Goal: Task Accomplishment & Management: Complete application form

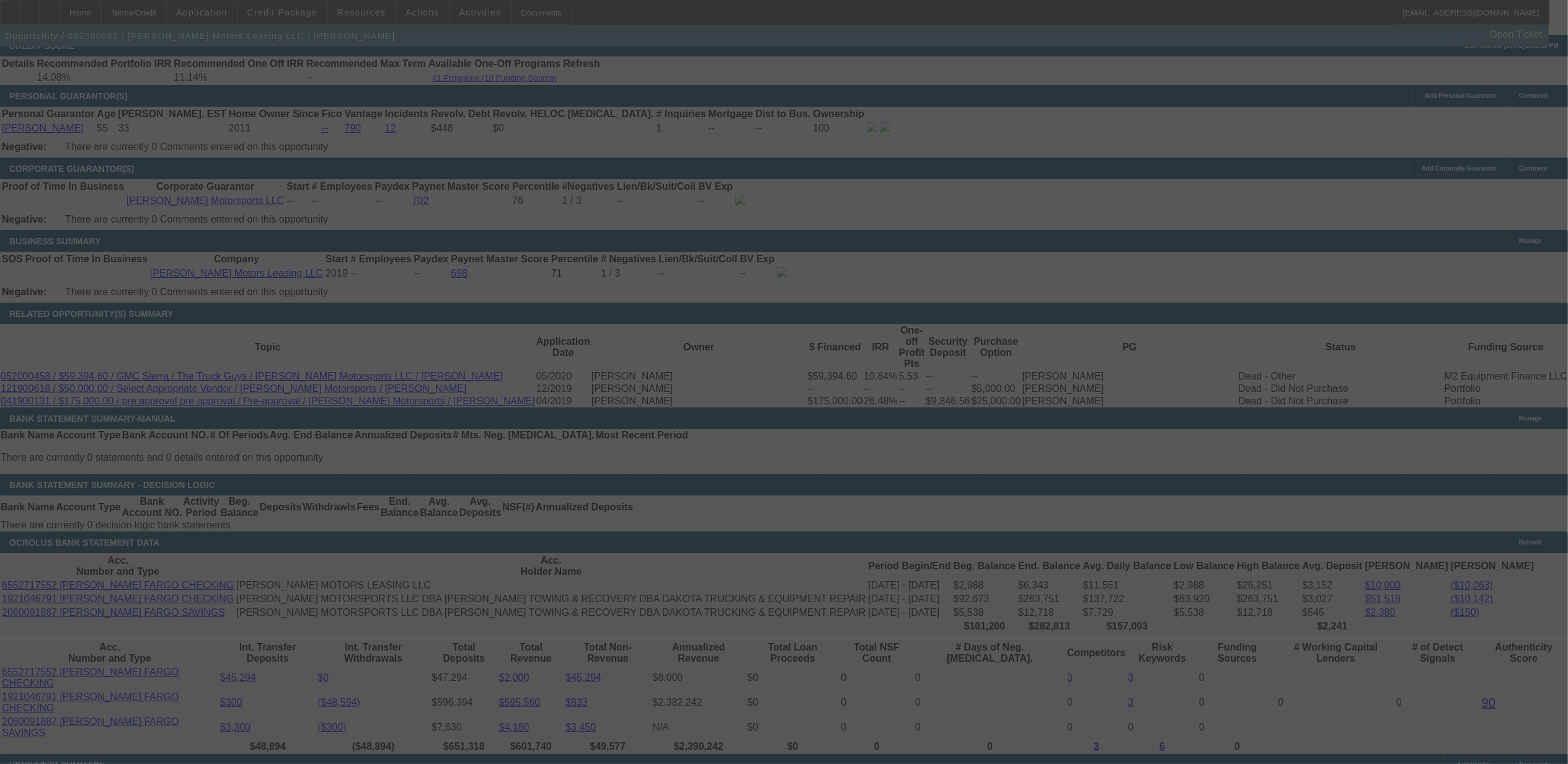
scroll to position [1782, 0]
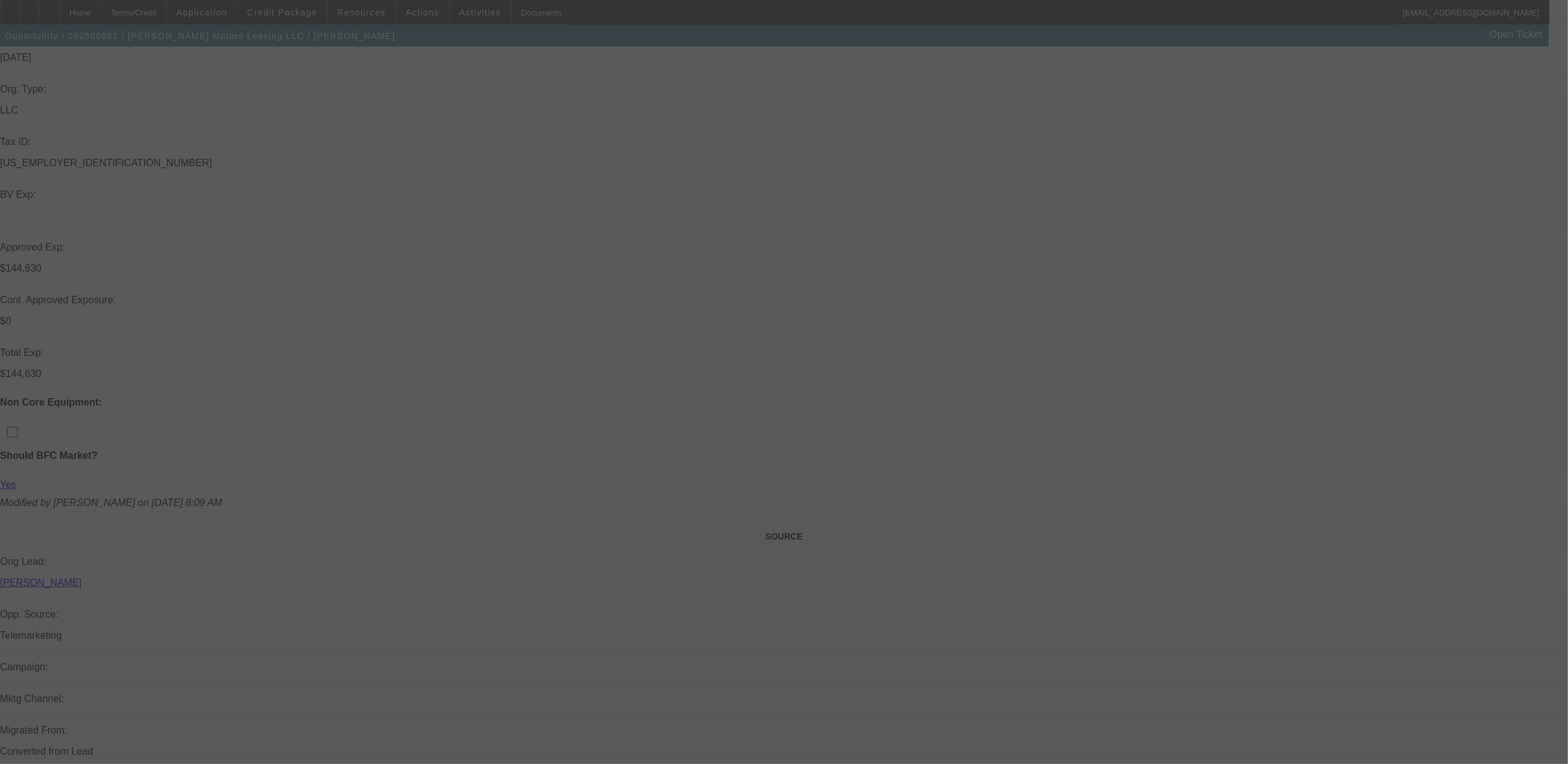
scroll to position [248, 0]
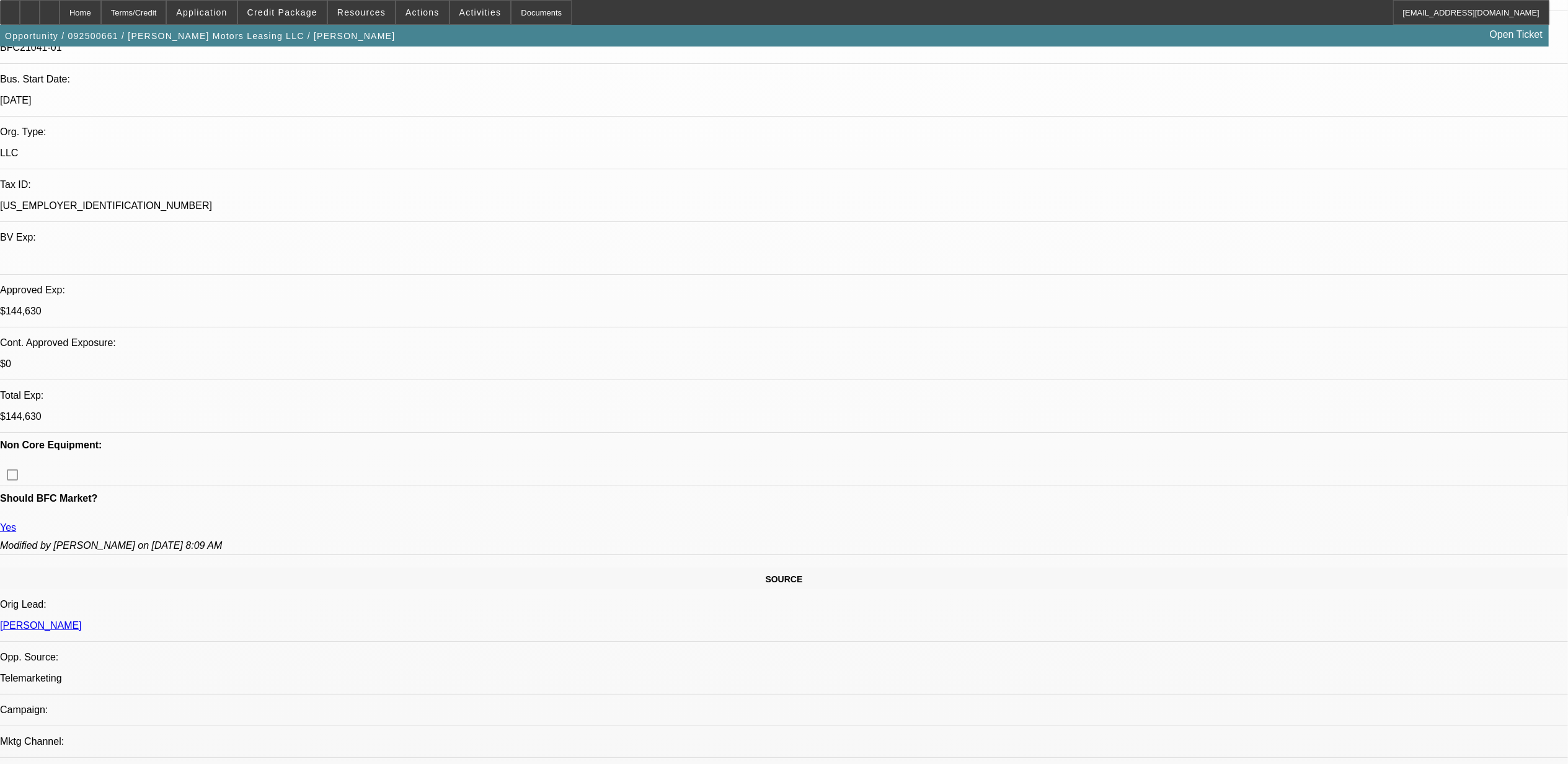
select select "0"
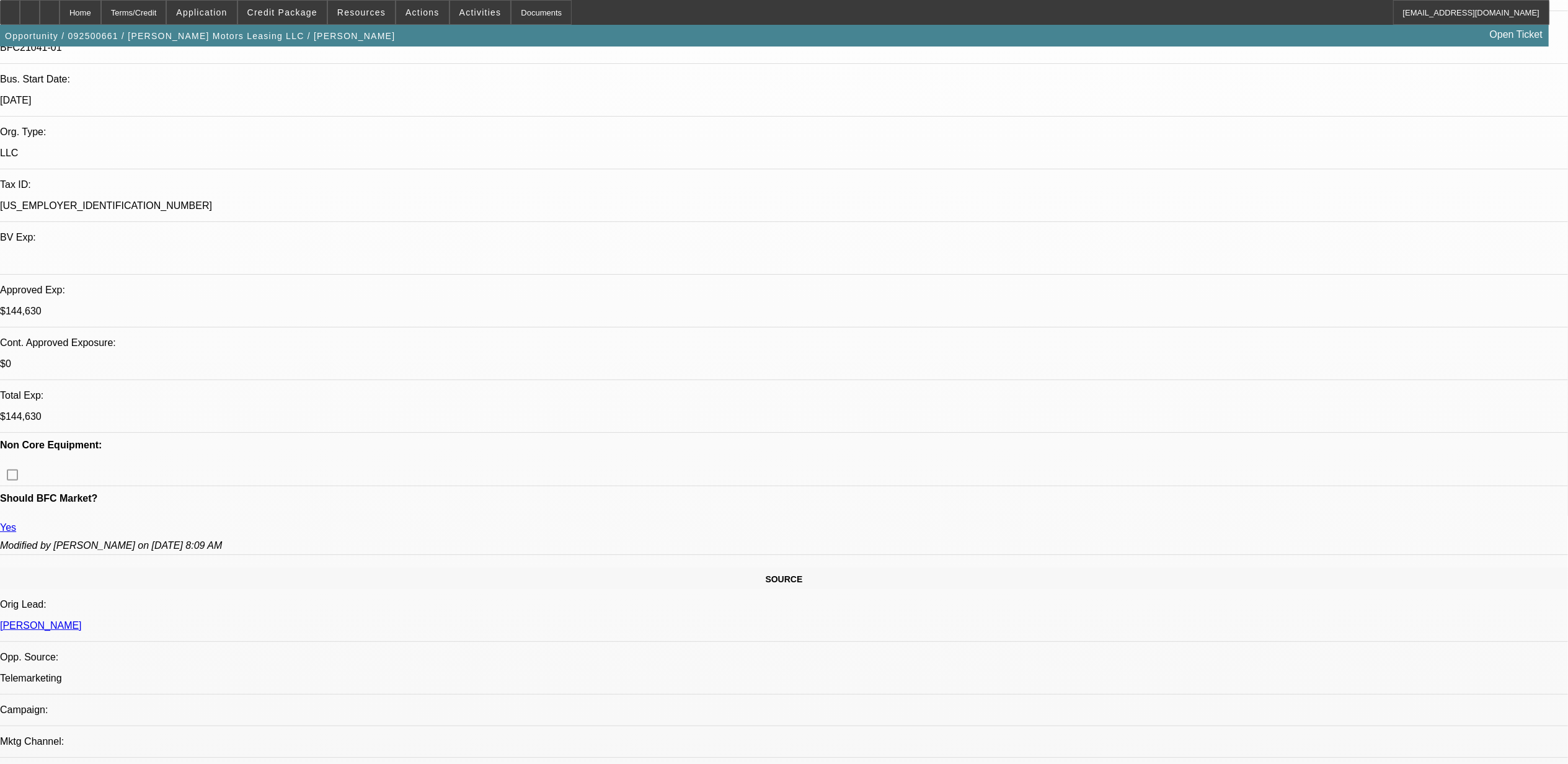
select select "0"
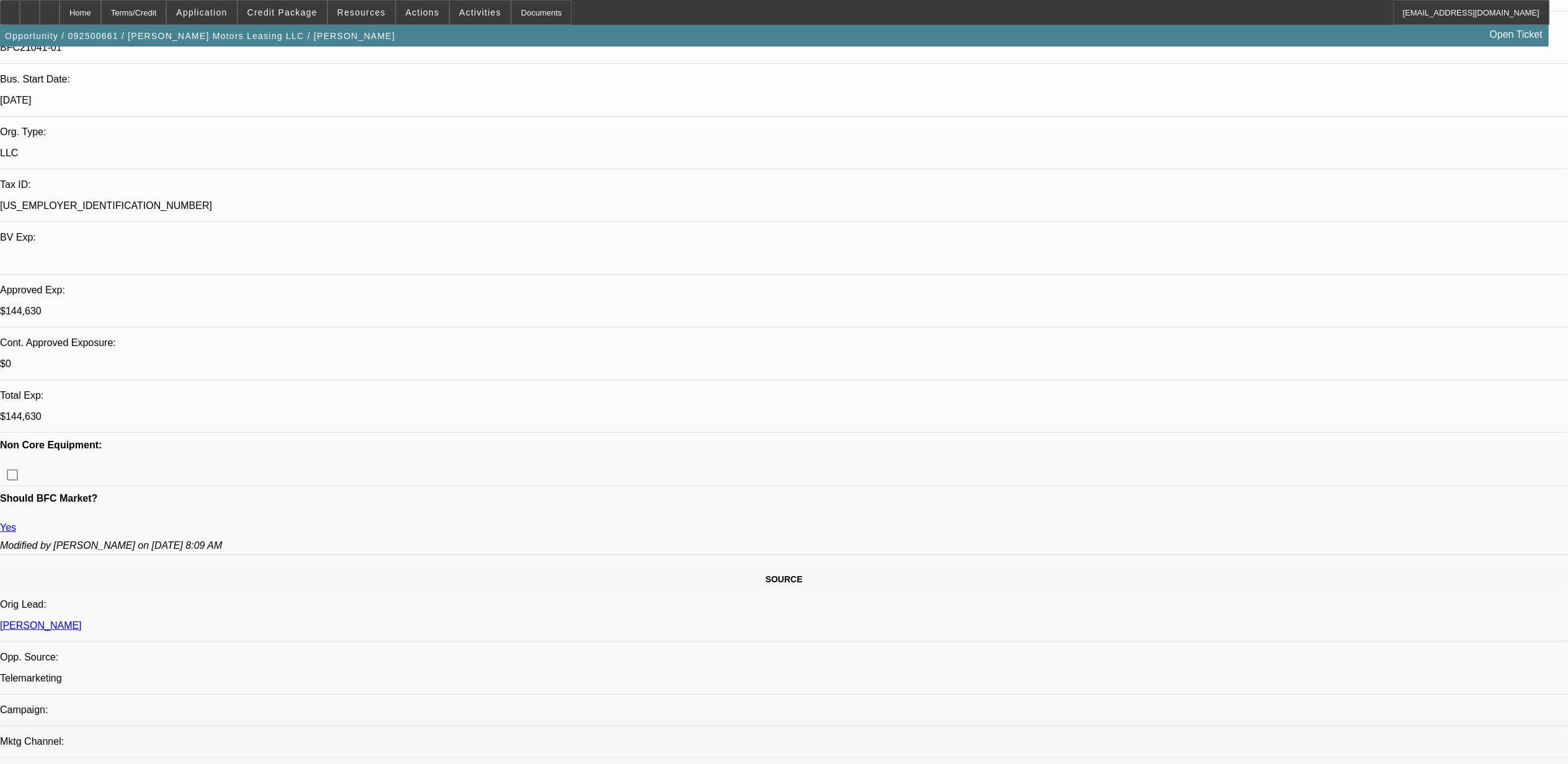
select select "0"
select select "1"
select select "2"
select select "6"
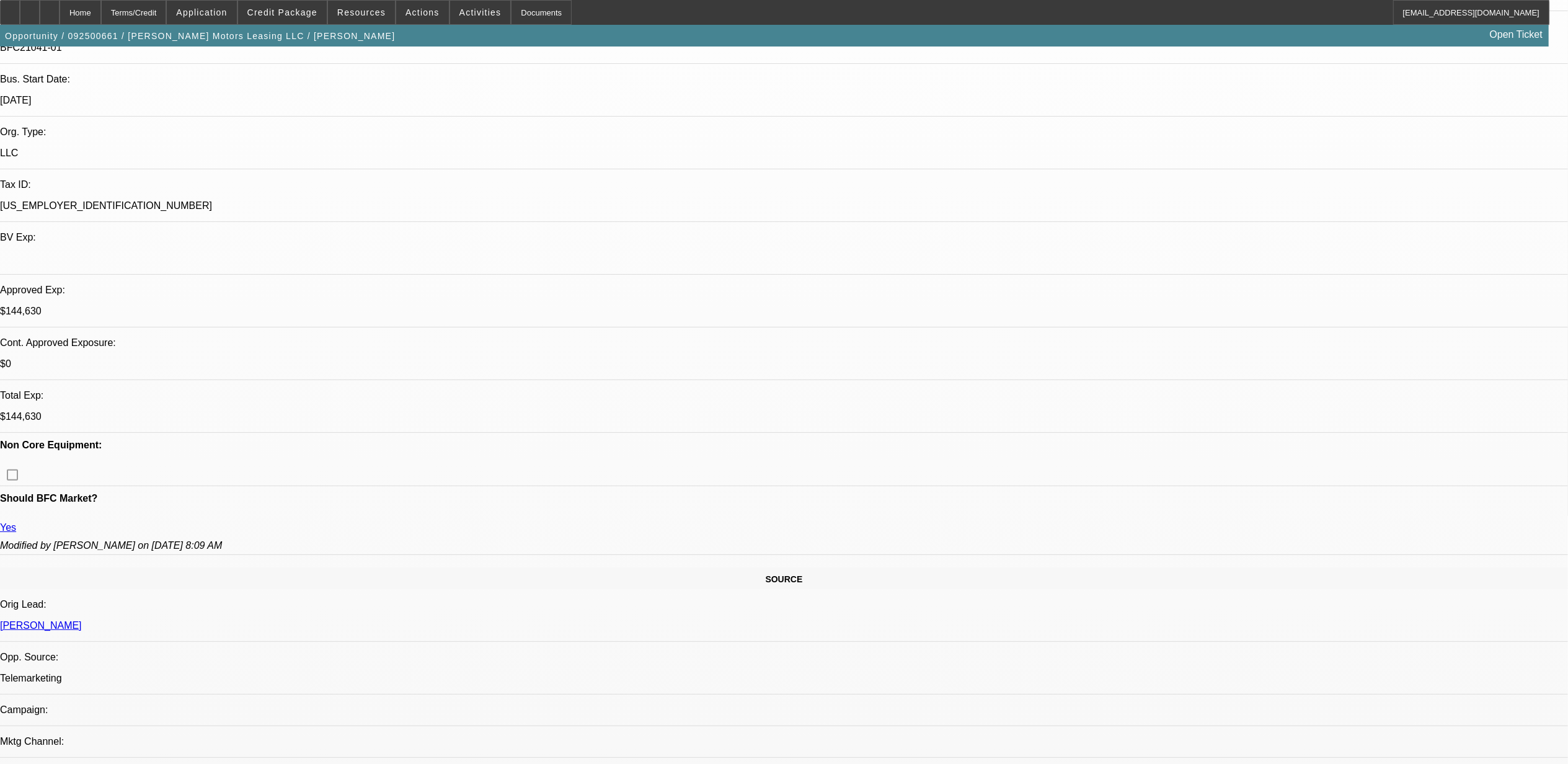
select select "1"
select select "6"
select select "1"
select select "2"
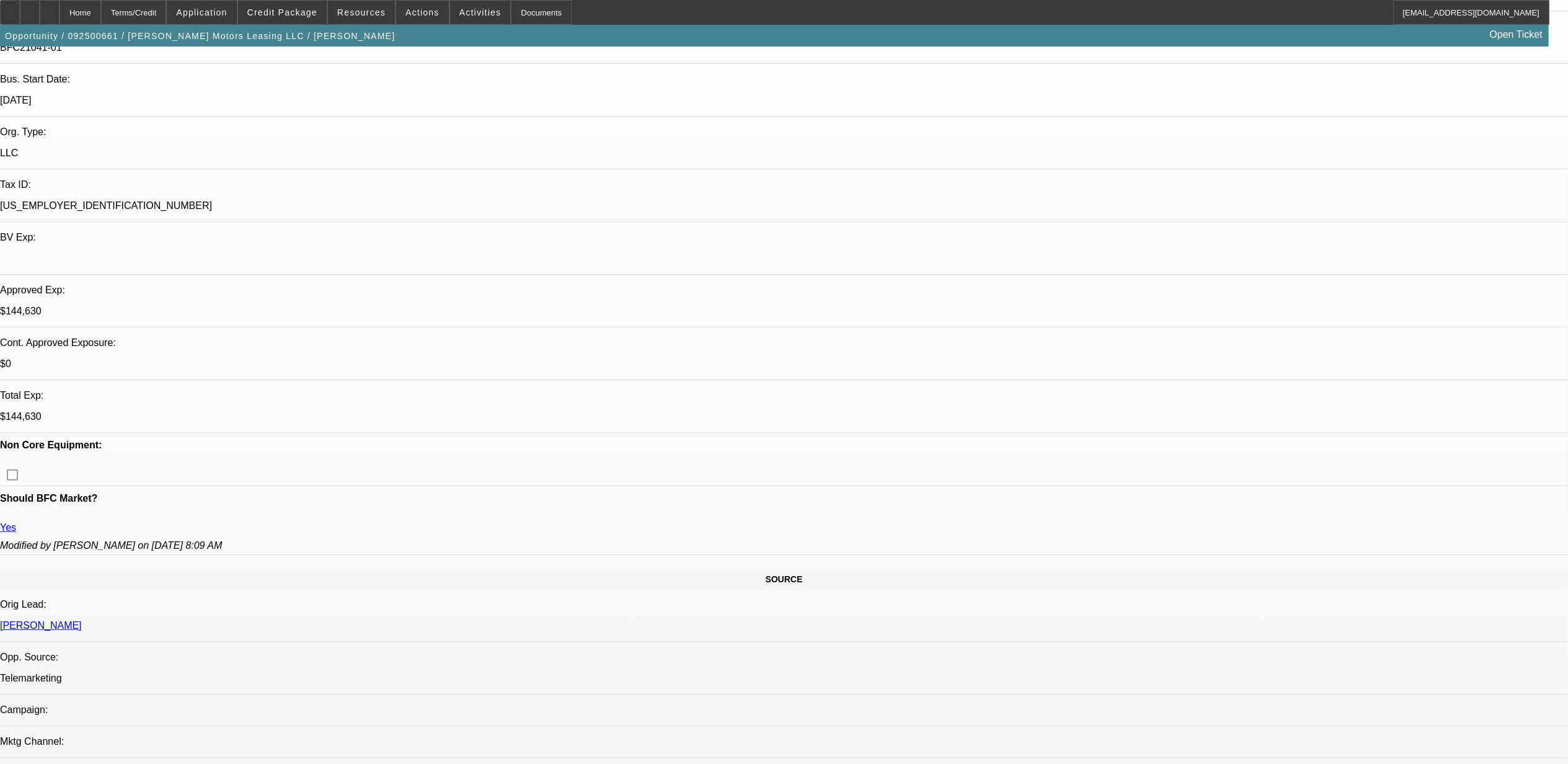
select select "6"
select select "1"
select select "6"
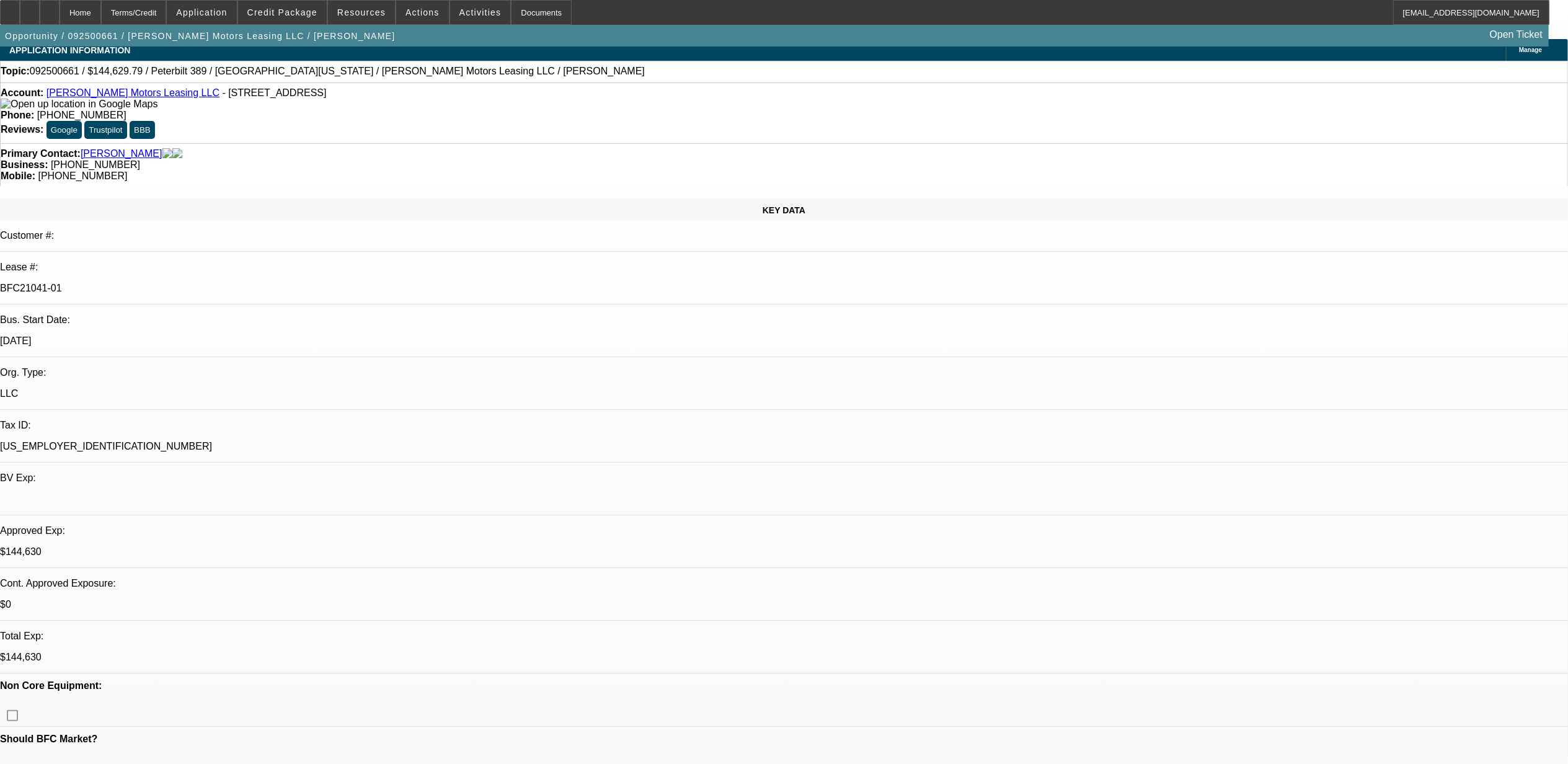
scroll to position [0, 0]
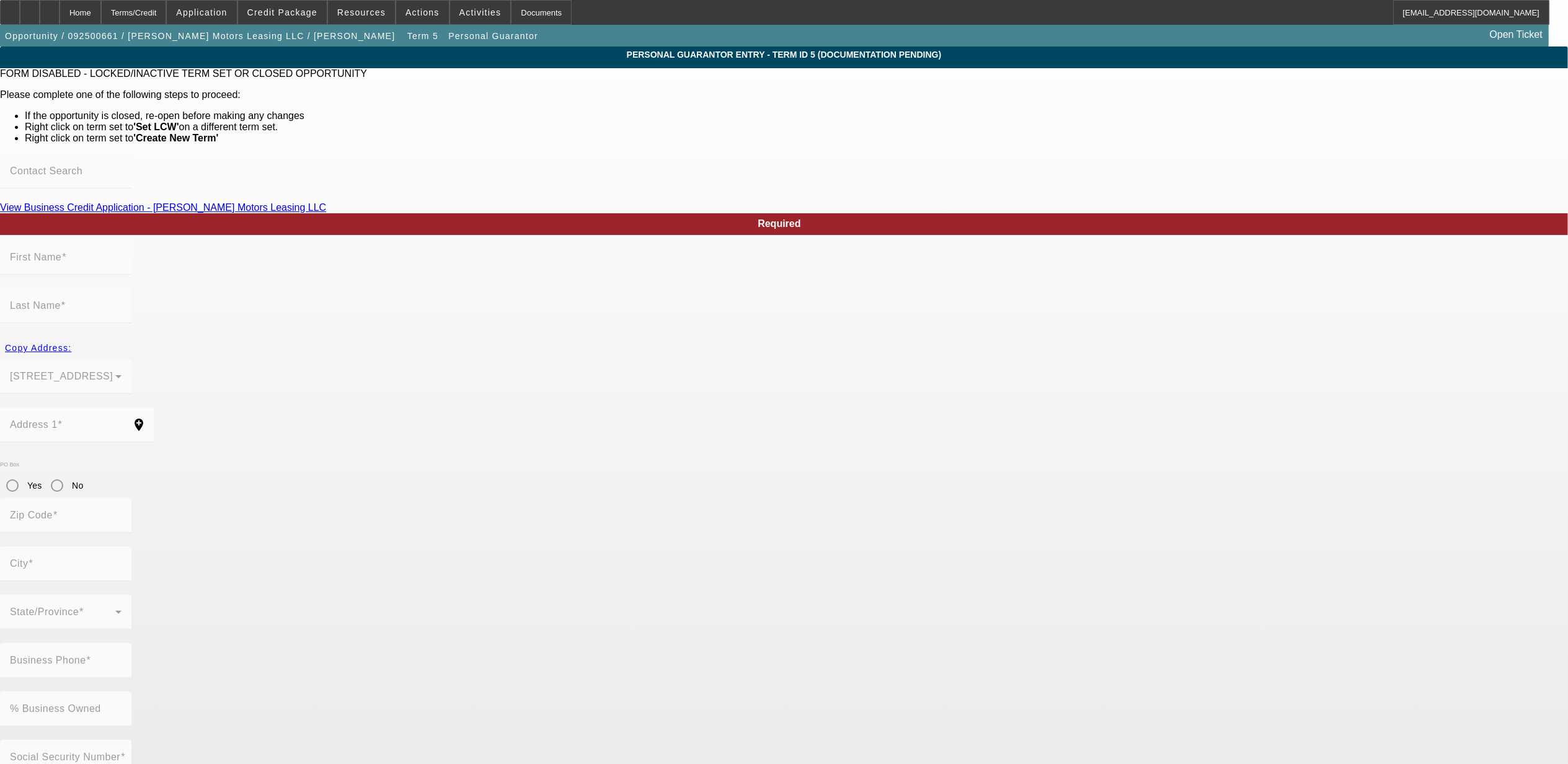
type input "Scott"
type input "Durick"
type input "455 Round Mountain Dr"
radio input "true"
type input "89820"
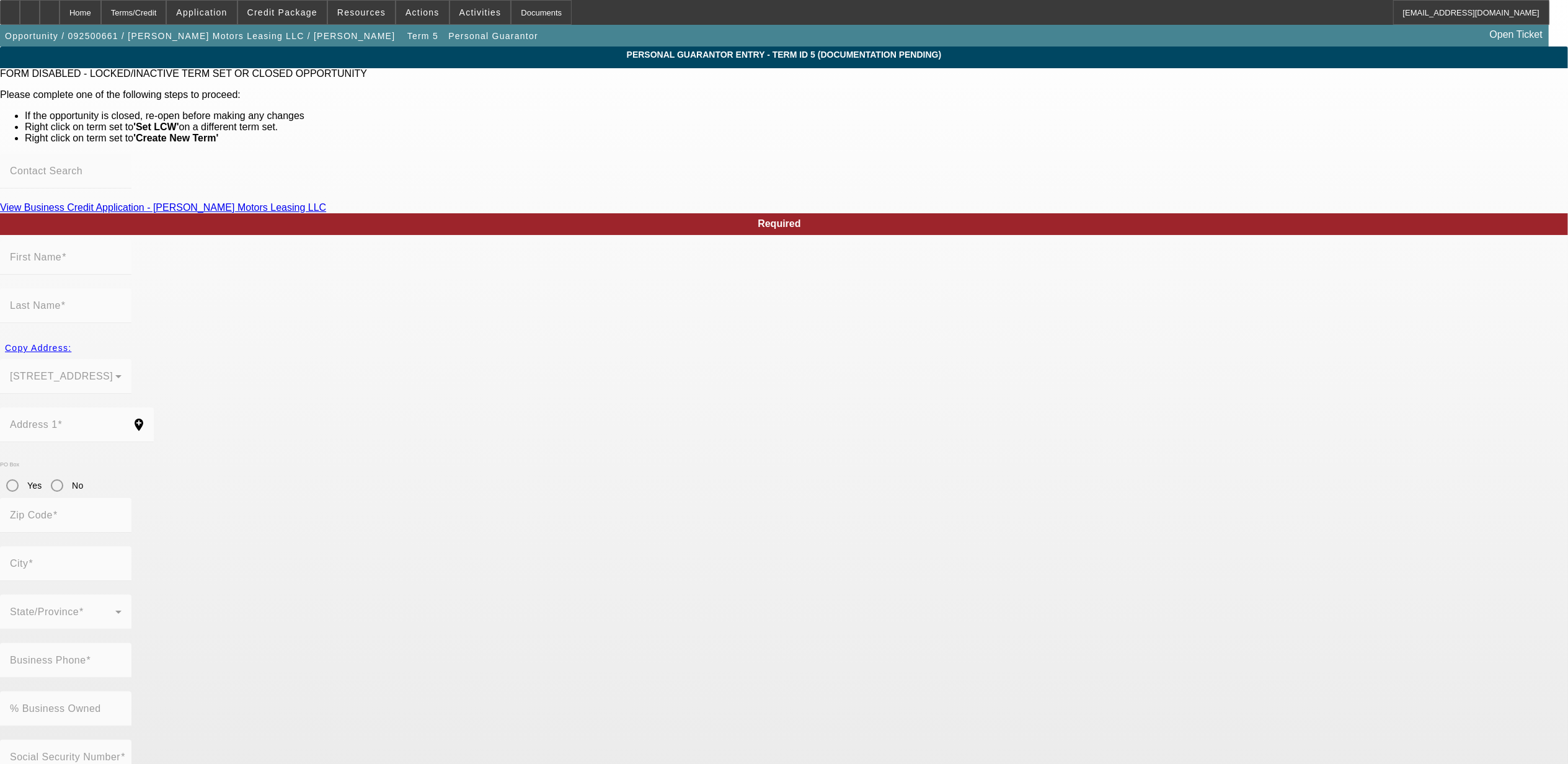
type input "Battle Mountain"
type input "[PHONE_NUMBER]"
type input "100"
type input "504-04-3719"
type input "duricktowing@gmail.com"
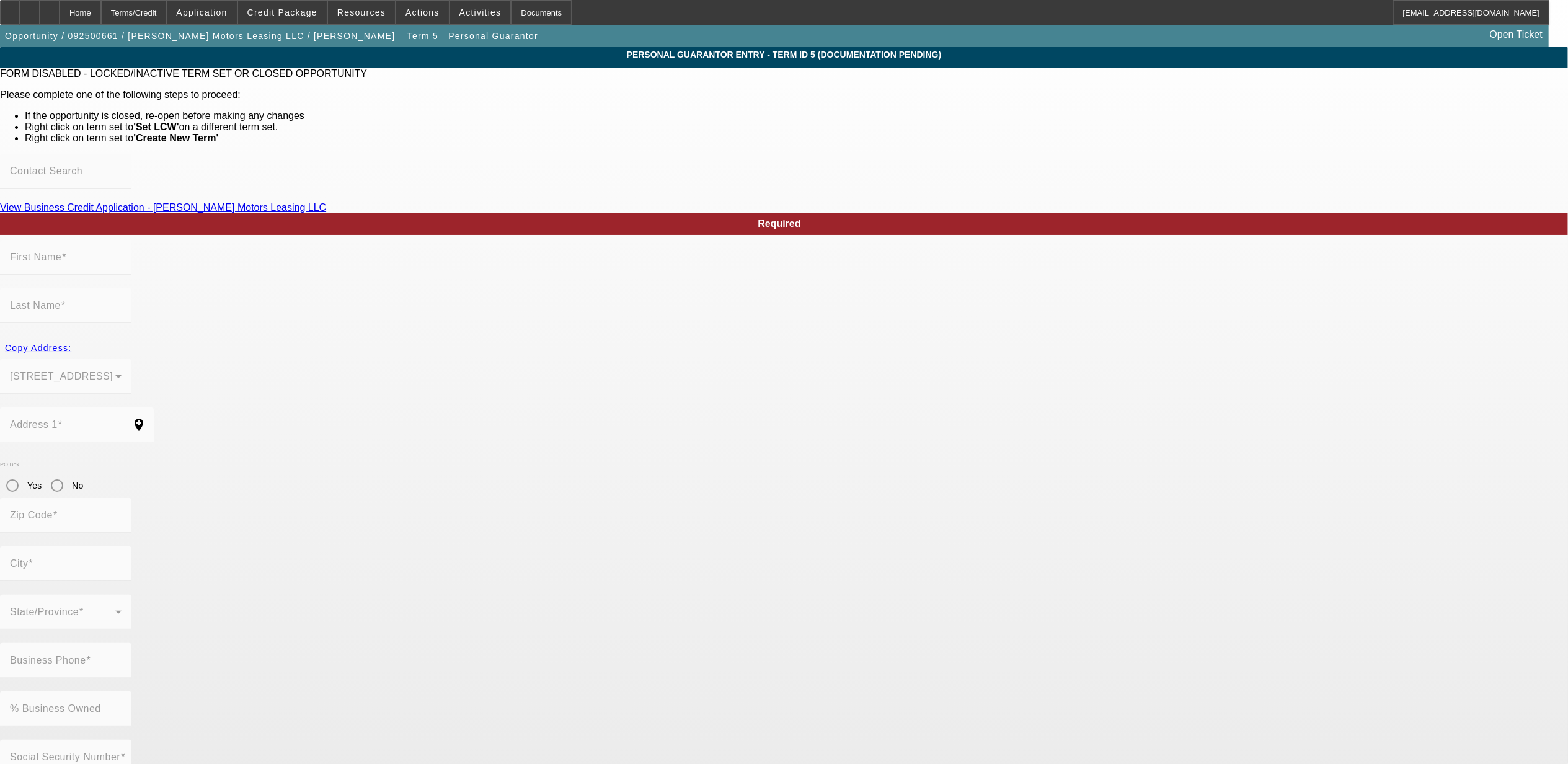
type input "Ste A"
type input "[PHONE_NUMBER]"
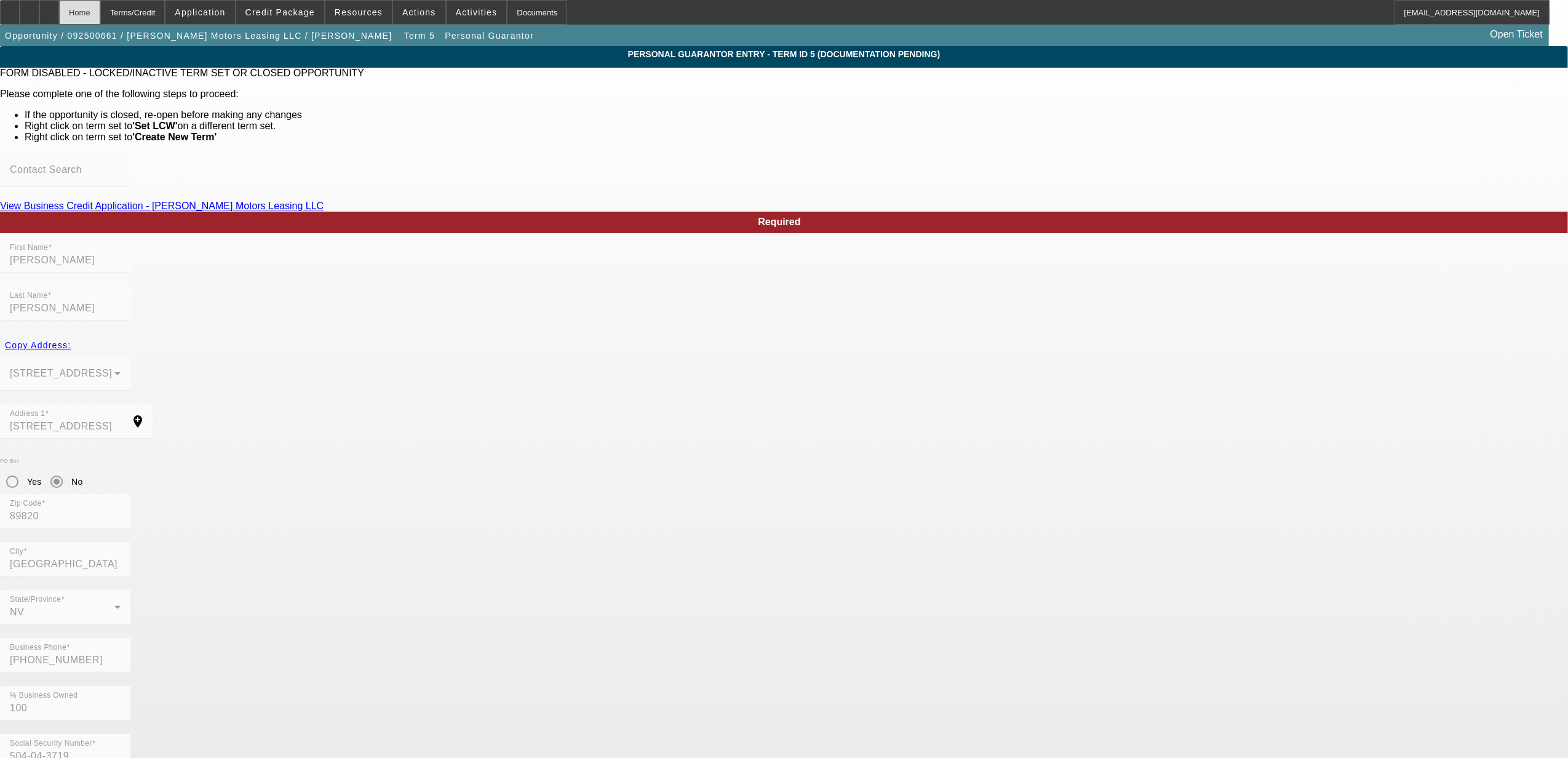
click at [100, 10] on div "Home" at bounding box center [79, 12] width 41 height 24
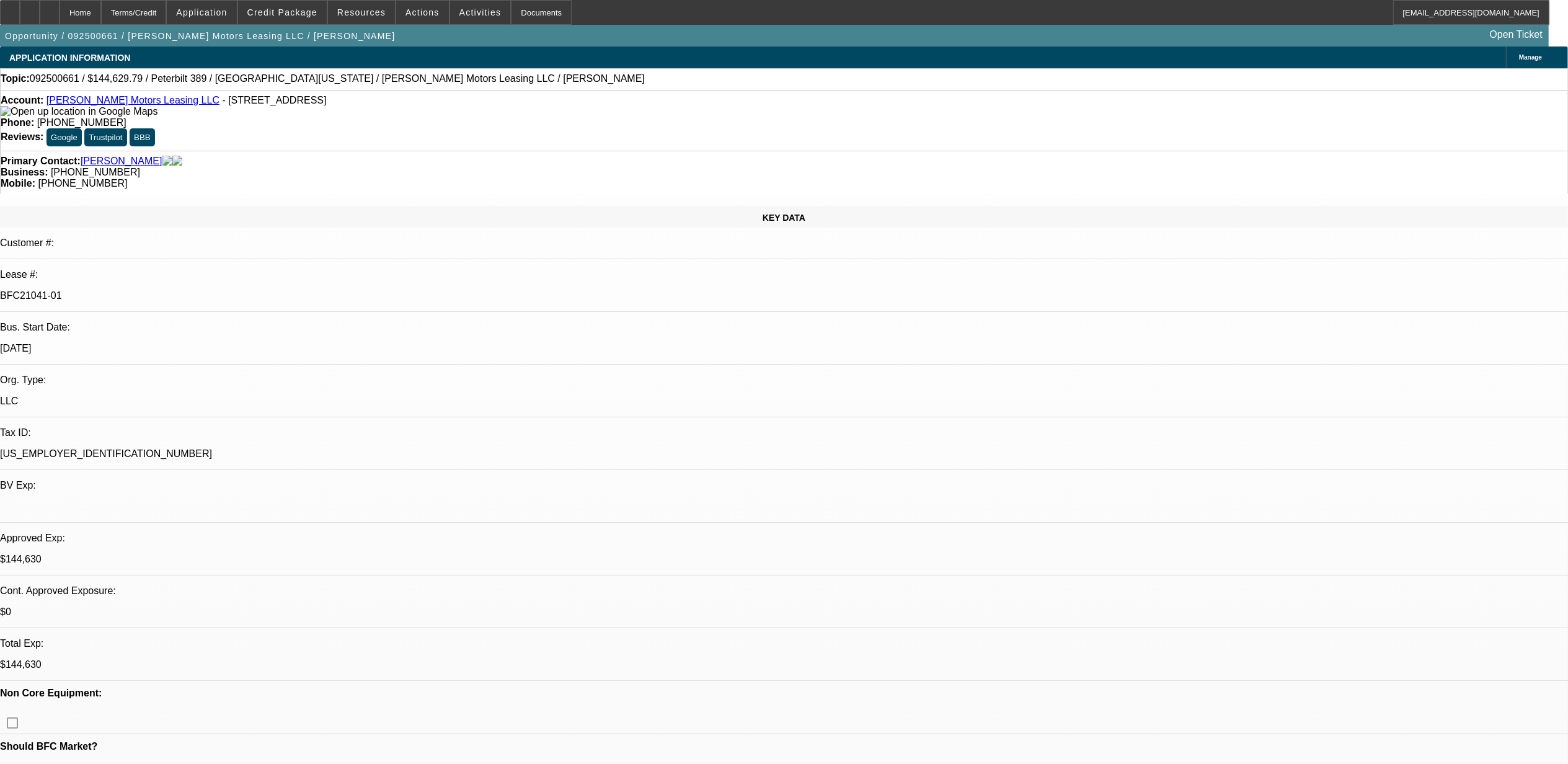
select select "0"
select select "2"
select select "0"
select select "6"
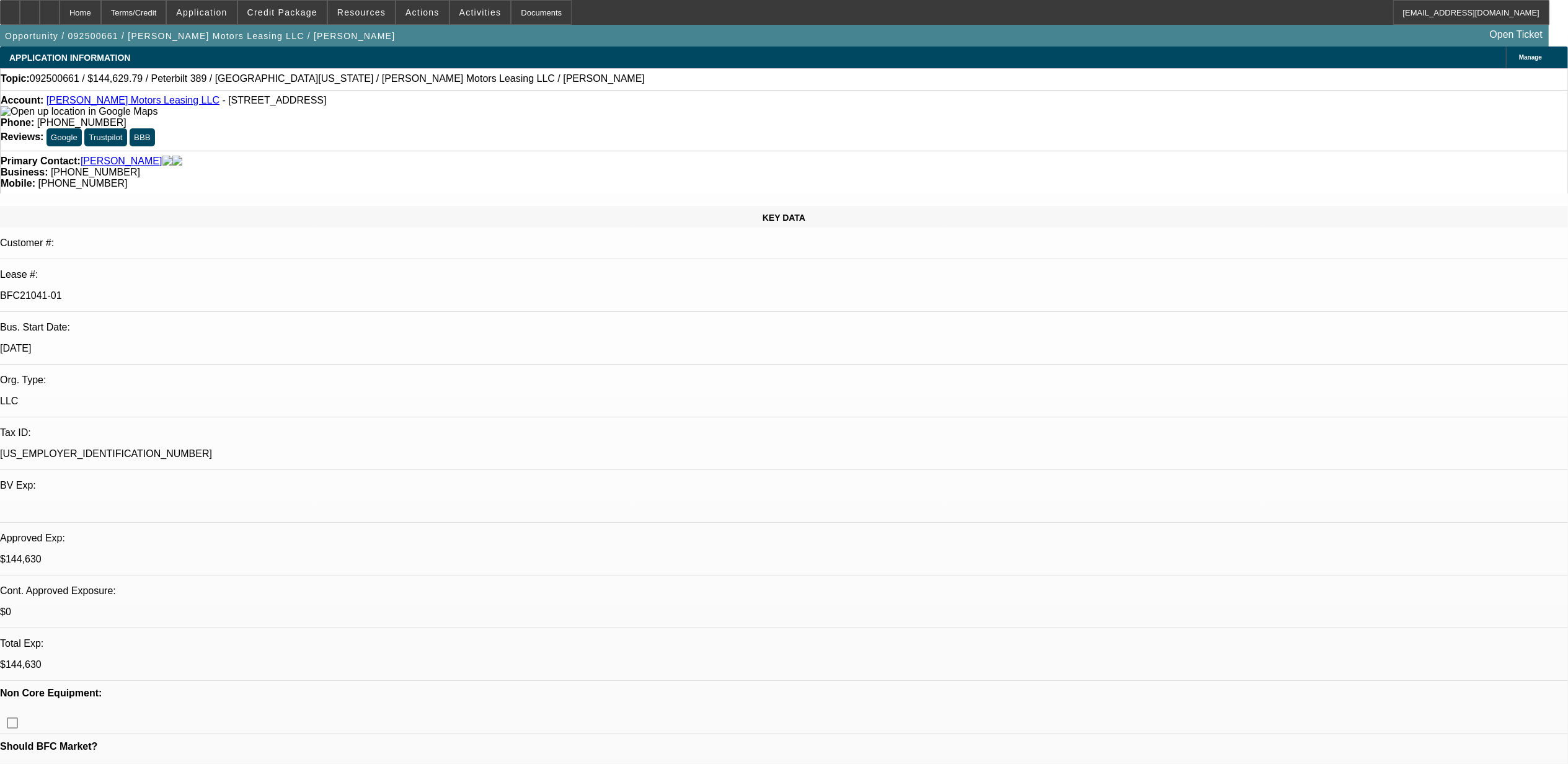
select select "0"
select select "6"
select select "0"
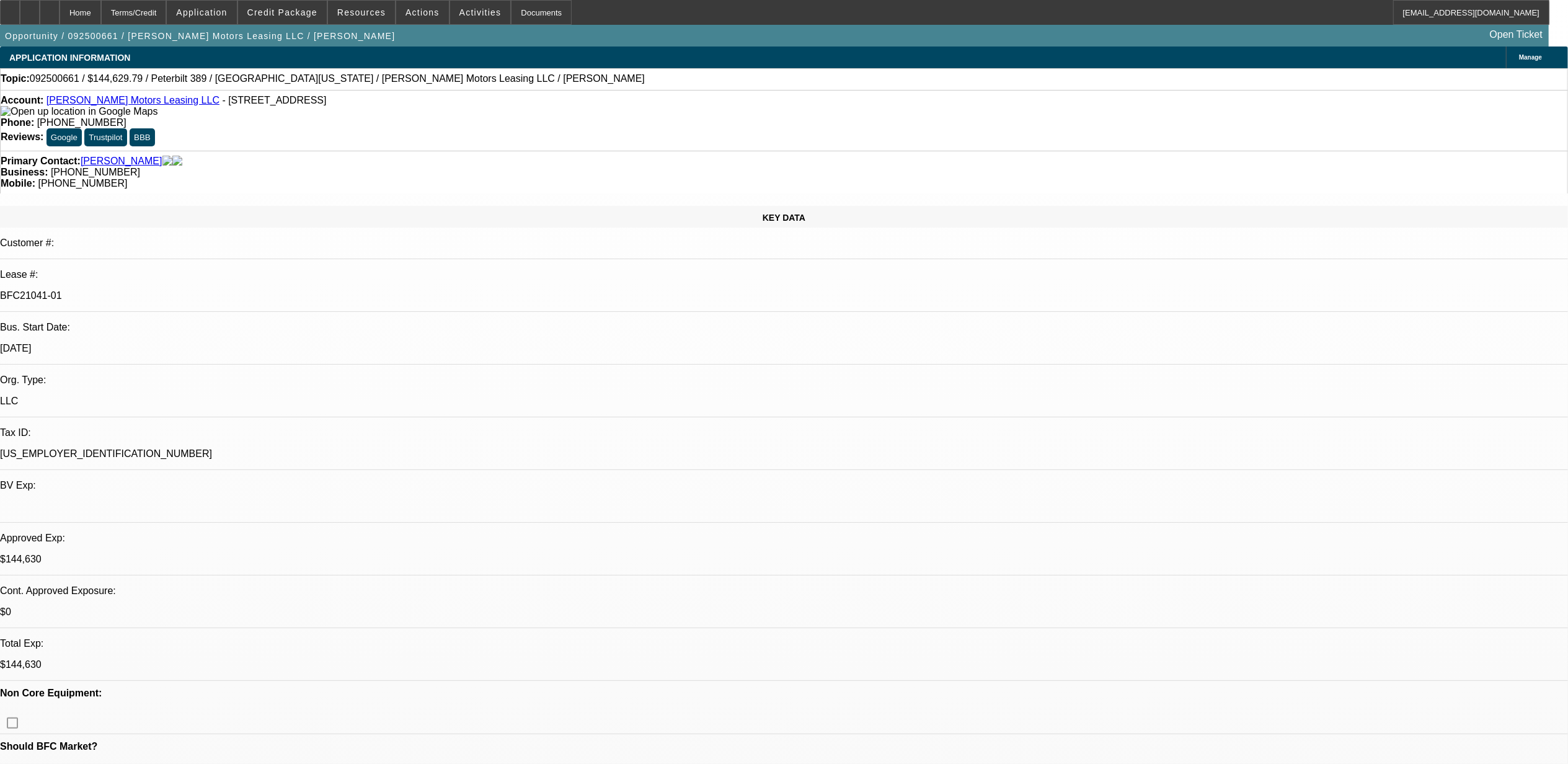
select select "0"
select select "2"
select select "0"
select select "6"
select select "0"
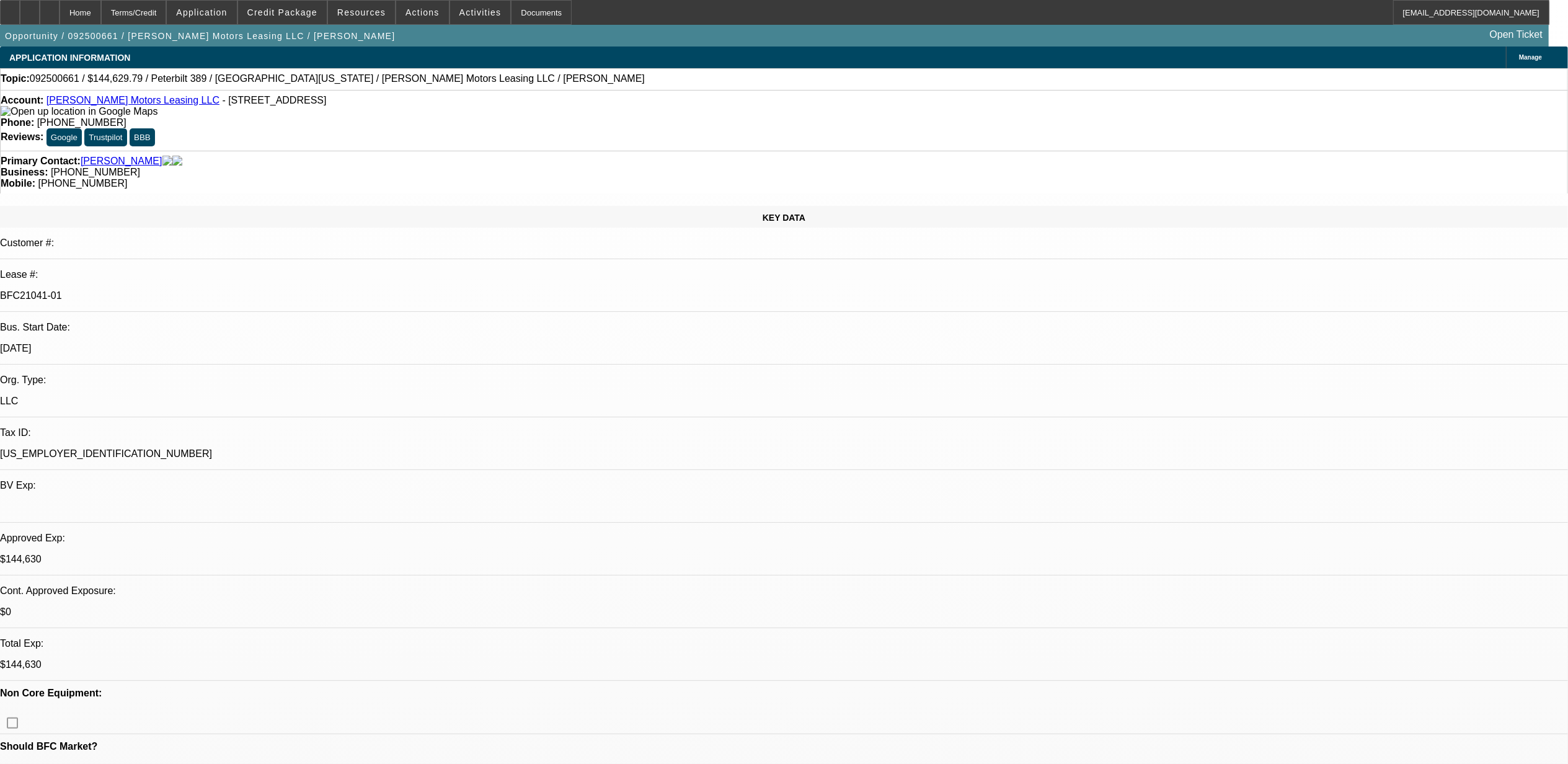
select select "0"
select select "6"
click at [413, 155] on div "Primary Contact: Durick, Scott" at bounding box center [784, 161] width 1566 height 11
